Goal: Task Accomplishment & Management: Manage account settings

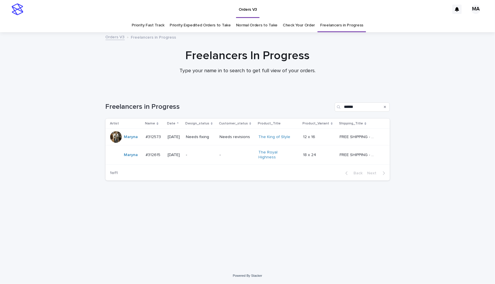
click at [242, 144] on td "Needs revisions" at bounding box center [236, 137] width 39 height 17
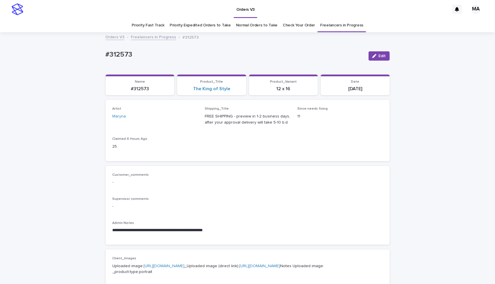
click at [366, 54] on div "Edit" at bounding box center [377, 55] width 23 height 9
click at [369, 56] on button "Edit" at bounding box center [378, 55] width 21 height 9
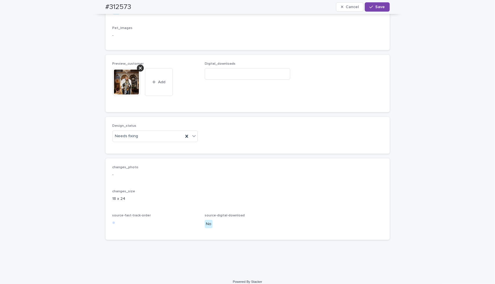
scroll to position [319, 0]
click at [139, 68] on icon at bounding box center [140, 65] width 3 height 5
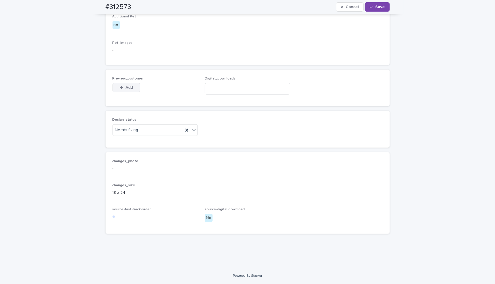
click at [126, 90] on span "Add" at bounding box center [129, 88] width 7 height 4
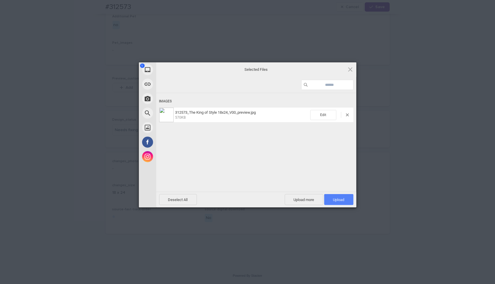
click at [344, 199] on span "Upload 1" at bounding box center [338, 199] width 11 height 4
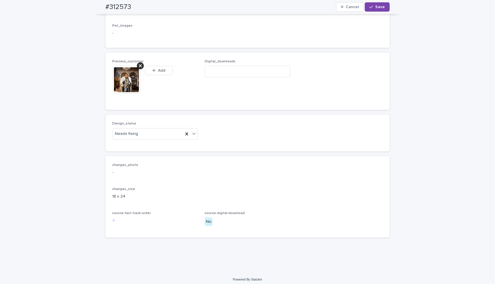
scroll to position [329, 0]
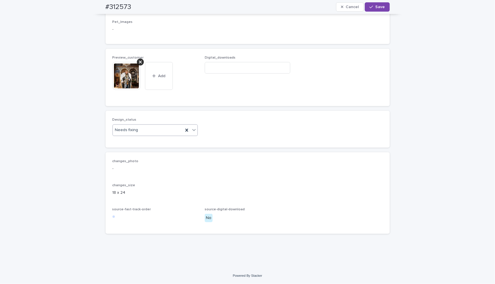
click at [191, 133] on icon at bounding box center [194, 130] width 6 height 6
click at [188, 170] on div "Uploaded" at bounding box center [152, 170] width 85 height 10
click at [377, 7] on span "Save" at bounding box center [380, 7] width 10 height 4
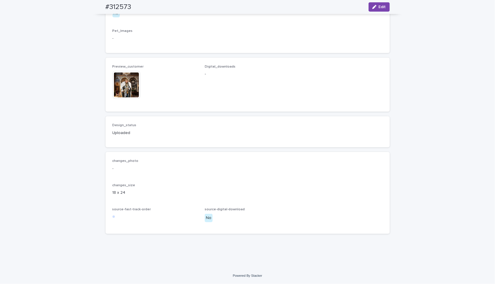
scroll to position [322, 0]
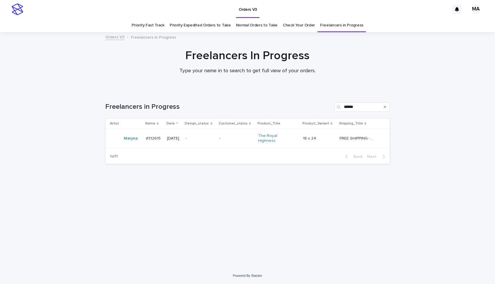
click at [241, 140] on div "-" at bounding box center [236, 139] width 34 height 10
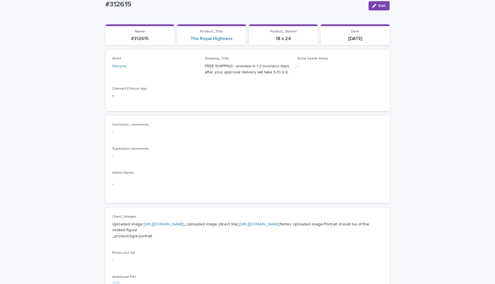
scroll to position [68, 0]
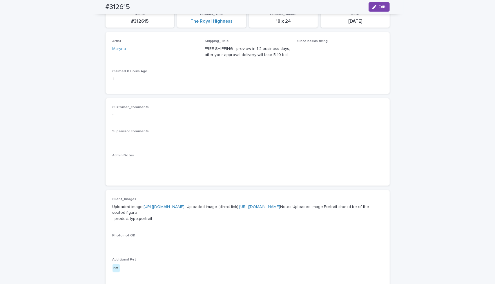
click at [239, 209] on link "https://files.getuploadkit.com/e11cfb23-3d37-4f5e-b252-d52a065c0f83/6fea34c2-b5…" at bounding box center [259, 207] width 41 height 4
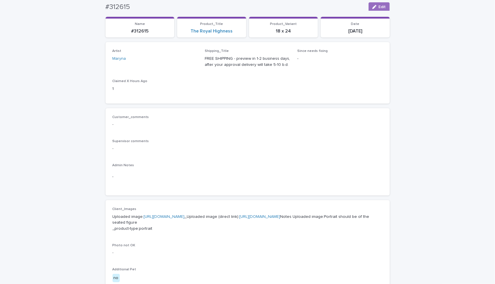
scroll to position [0, 0]
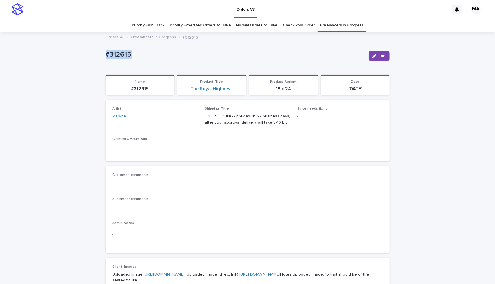
drag, startPoint x: 128, startPoint y: 55, endPoint x: 66, endPoint y: 51, distance: 61.6
copy p "#312615"
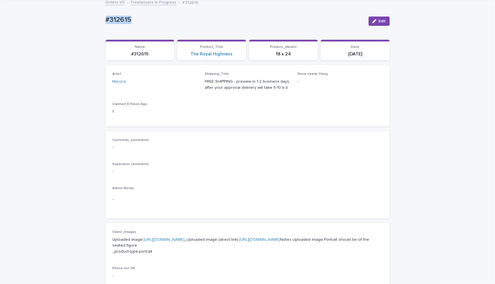
scroll to position [15, 0]
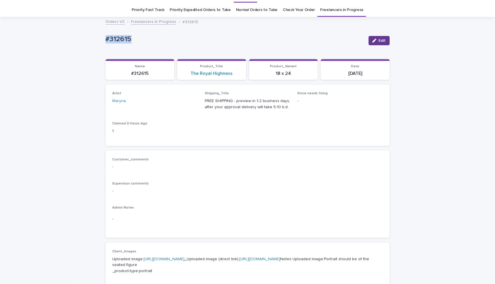
click at [373, 36] on button "Edit" at bounding box center [378, 40] width 21 height 9
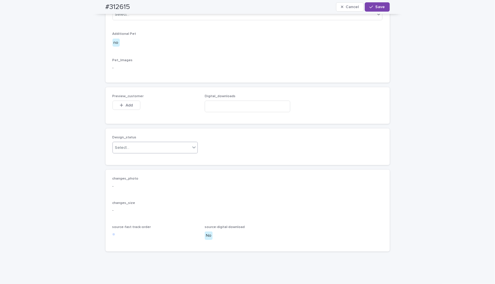
scroll to position [340, 0]
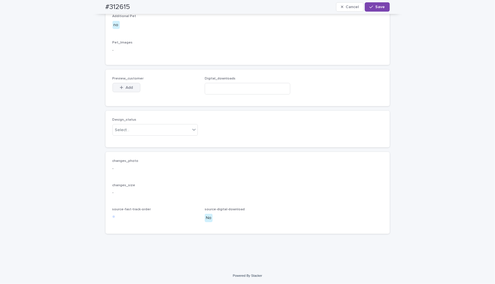
click at [129, 89] on span "Add" at bounding box center [129, 88] width 7 height 4
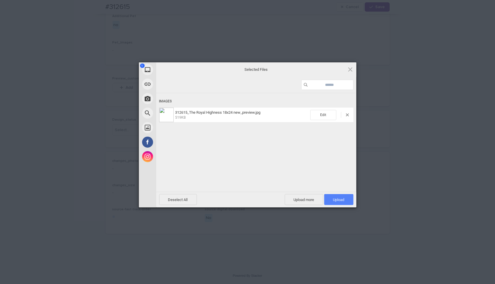
click at [339, 200] on span "Upload 1" at bounding box center [338, 199] width 11 height 4
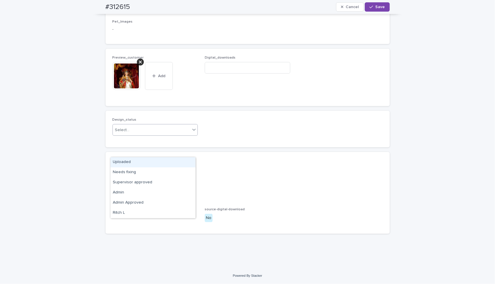
click at [176, 135] on div "Select..." at bounding box center [152, 130] width 78 height 10
click at [172, 165] on div "Uploaded" at bounding box center [152, 162] width 85 height 10
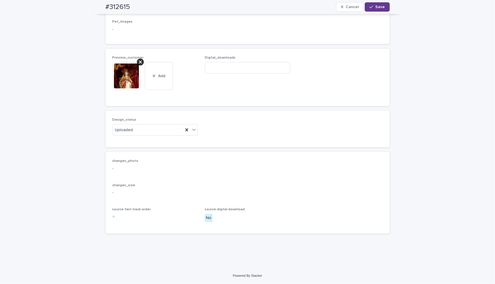
click at [375, 8] on span "Save" at bounding box center [380, 7] width 10 height 4
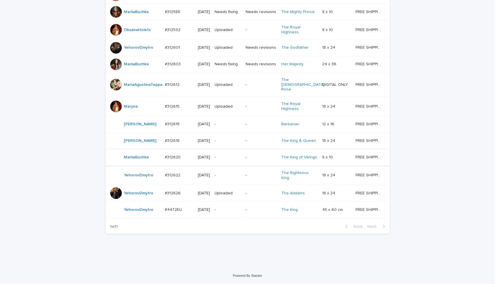
scroll to position [445, 0]
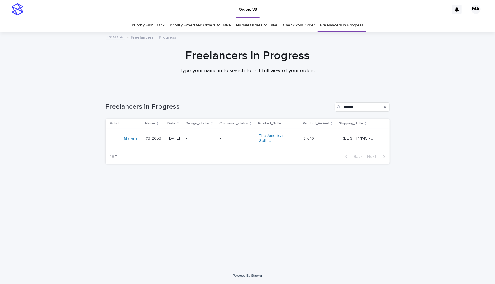
click at [246, 142] on div "-" at bounding box center [237, 139] width 34 height 10
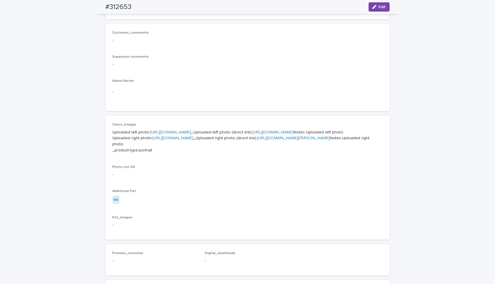
scroll to position [145, 0]
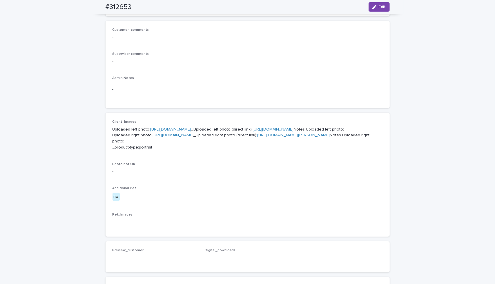
click at [71, 170] on div "Loading... Saving… Loading... Saving… #312653 Edit #312653 Edit Sorry, there wa…" at bounding box center [247, 158] width 495 height 540
click at [253, 131] on link "[URL][DOMAIN_NAME]" at bounding box center [273, 129] width 41 height 4
click at [257, 137] on link "[URL][DOMAIN_NAME][PERSON_NAME]" at bounding box center [293, 135] width 72 height 4
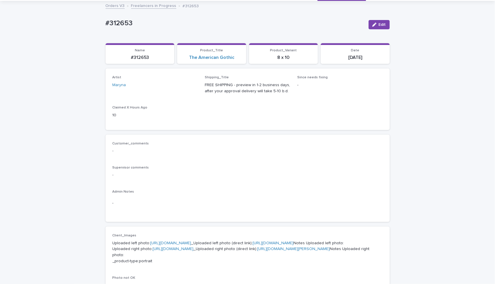
scroll to position [48, 0]
